Goal: Task Accomplishment & Management: Use online tool/utility

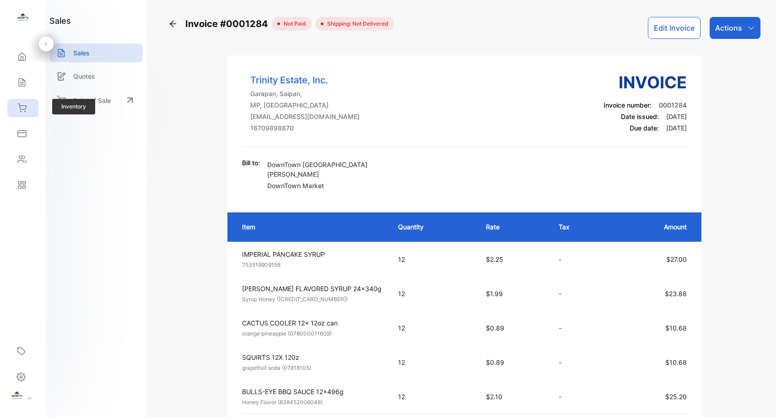
click at [22, 114] on div "Inventory" at bounding box center [22, 108] width 31 height 18
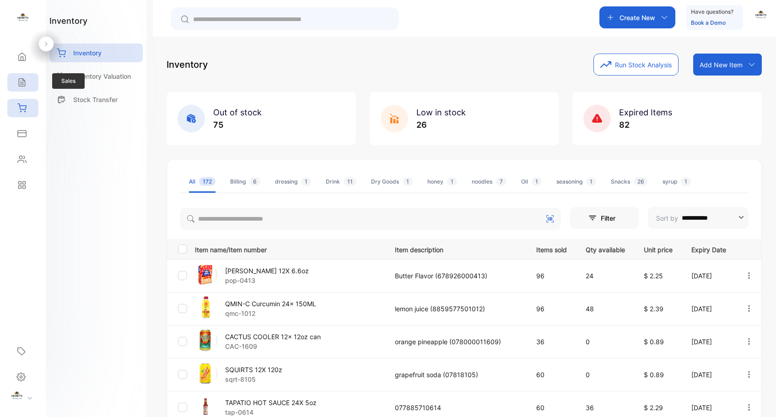
click at [26, 86] on icon at bounding box center [21, 82] width 9 height 9
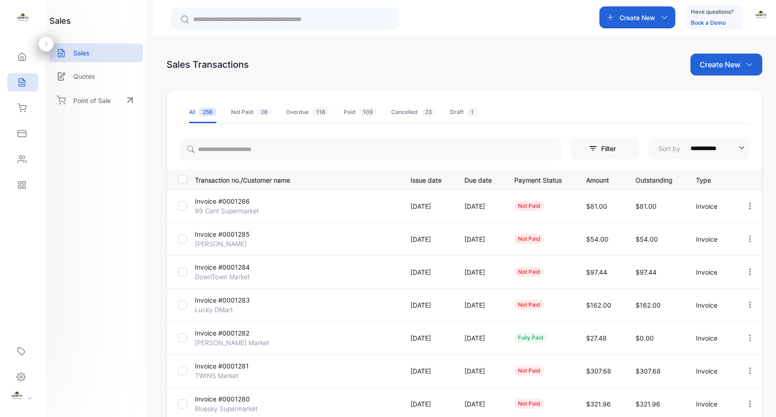
click at [231, 268] on p "Invoice #0001284" at bounding box center [229, 267] width 68 height 10
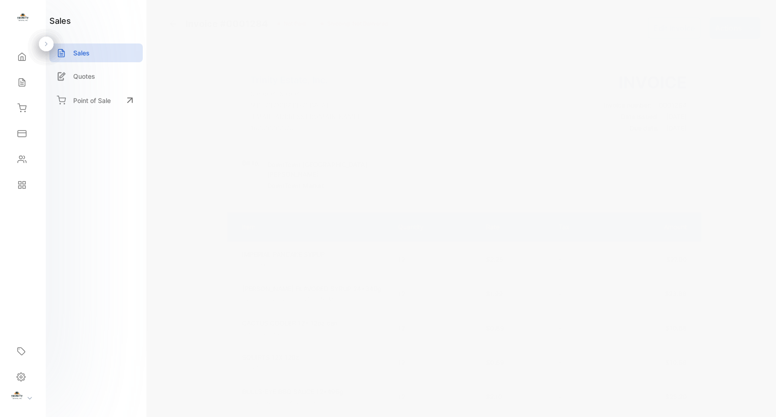
click at [663, 33] on button "Edit Invoice" at bounding box center [674, 28] width 53 height 22
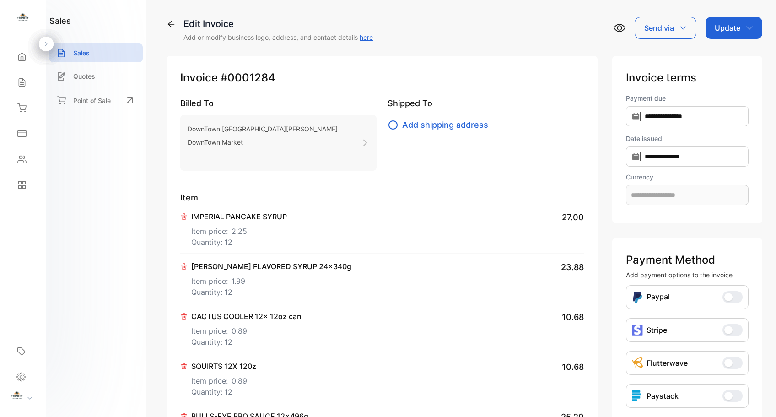
type input "**********"
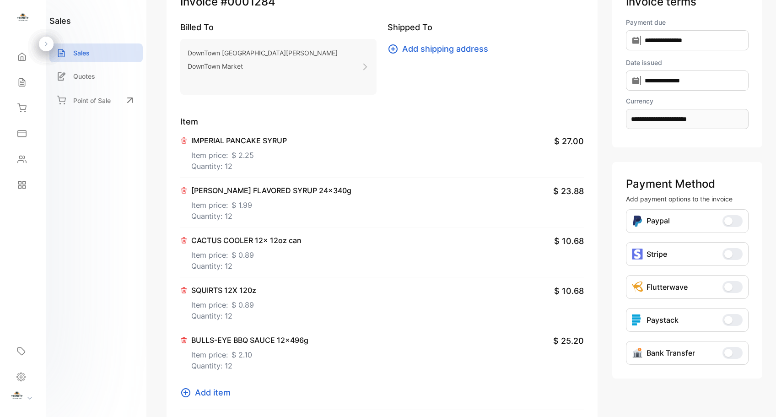
scroll to position [140, 0]
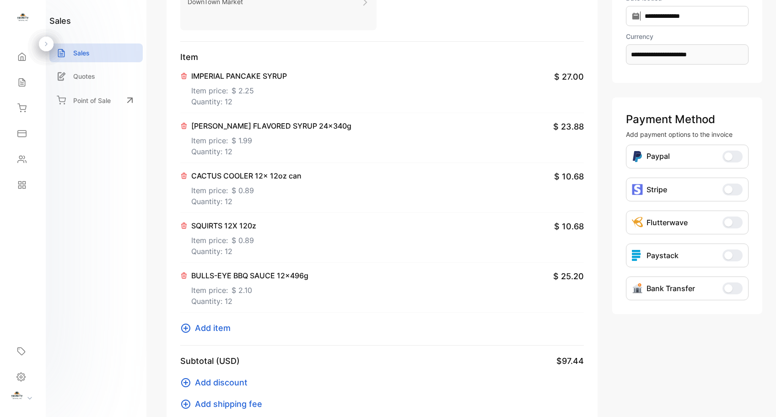
click at [183, 225] on icon at bounding box center [184, 225] width 5 height 5
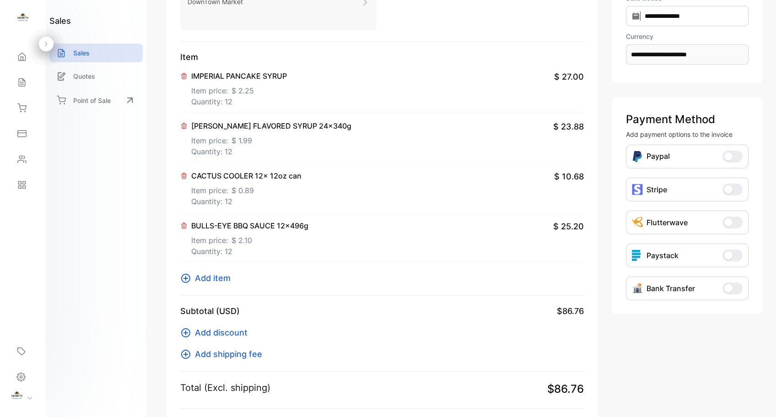
click at [184, 178] on icon at bounding box center [183, 175] width 7 height 7
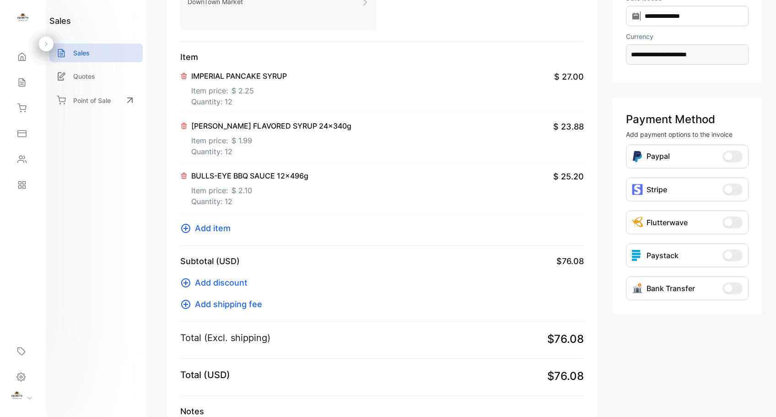
scroll to position [0, 0]
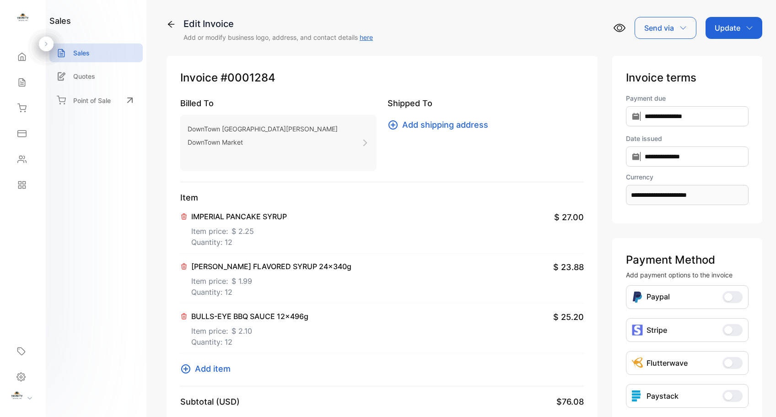
click at [743, 31] on div "Update" at bounding box center [733, 28] width 57 height 22
click at [725, 59] on div "Invoice" at bounding box center [735, 58] width 53 height 18
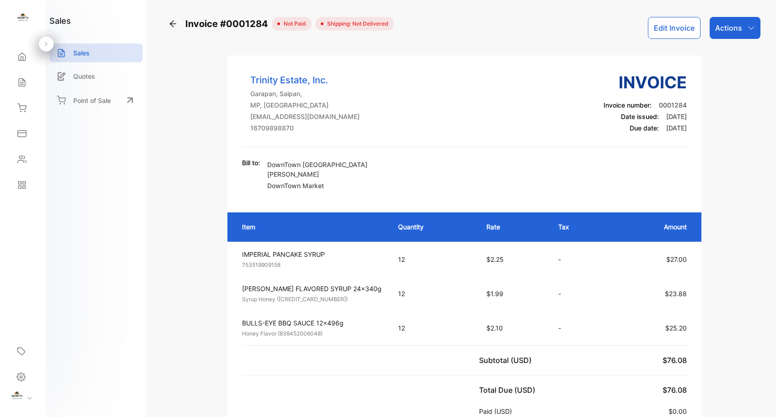
click at [746, 32] on div "Actions" at bounding box center [735, 28] width 51 height 22
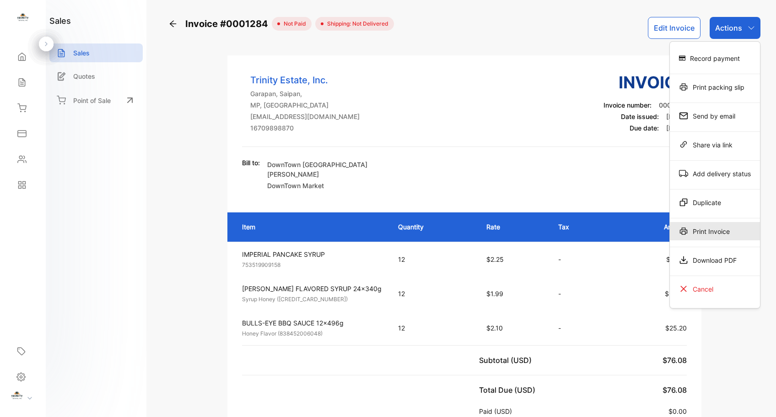
click at [717, 233] on div "Print Invoice" at bounding box center [715, 231] width 90 height 18
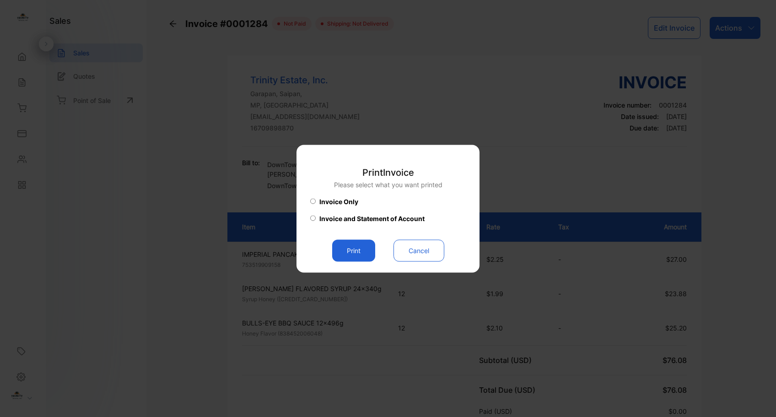
click at [345, 249] on button "Print" at bounding box center [353, 250] width 43 height 22
